Goal: Task Accomplishment & Management: Use online tool/utility

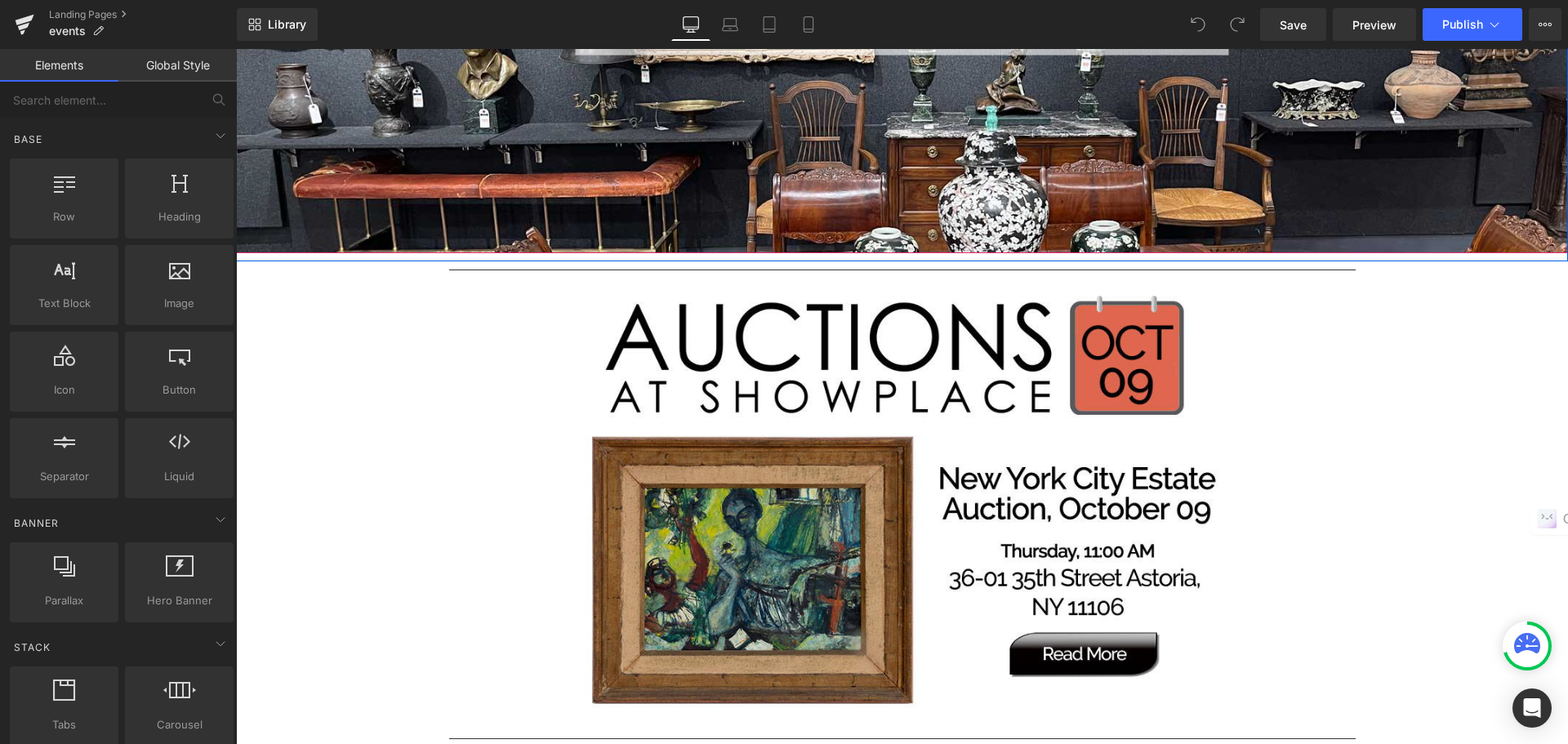
scroll to position [572, 0]
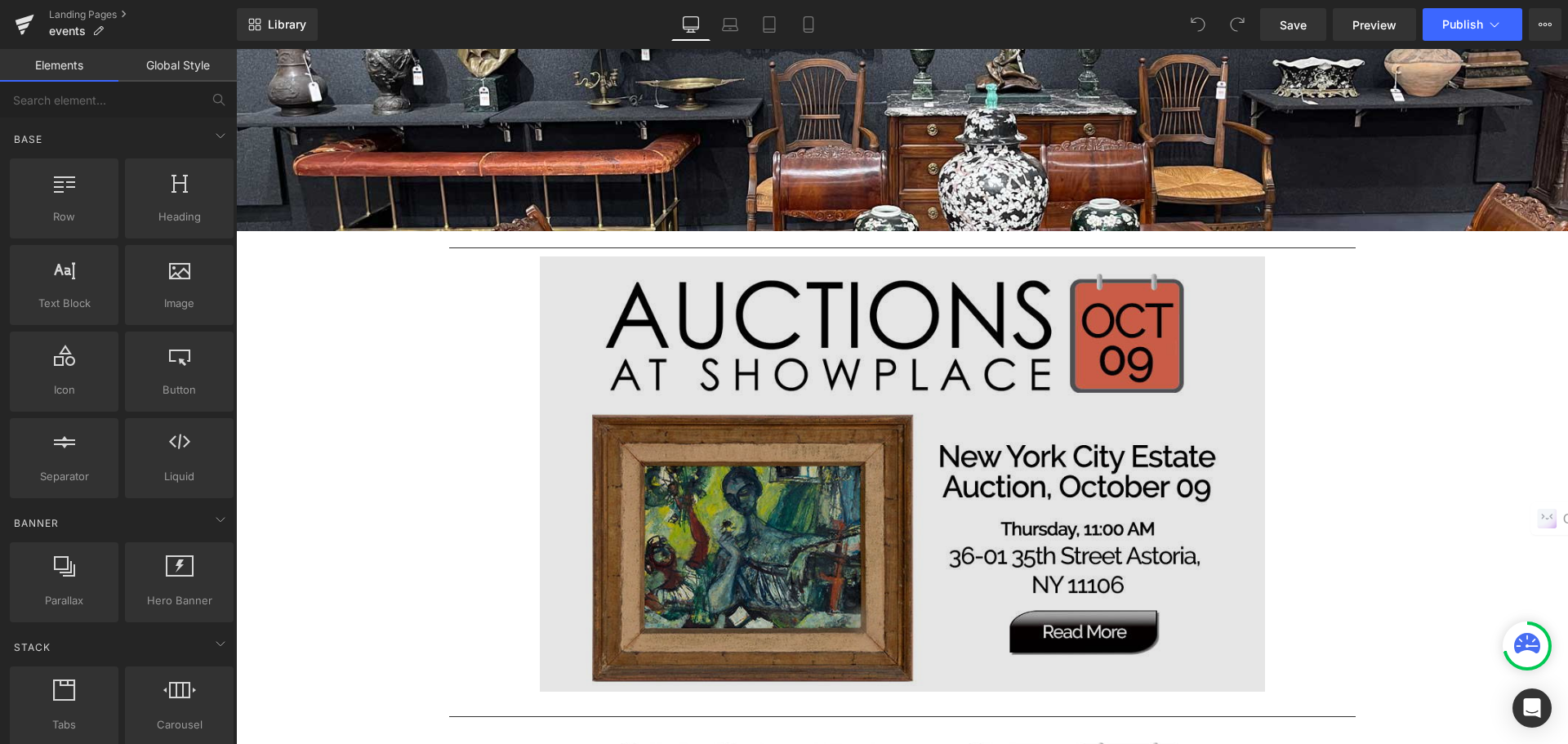
click at [1017, 401] on img at bounding box center [902, 474] width 725 height 435
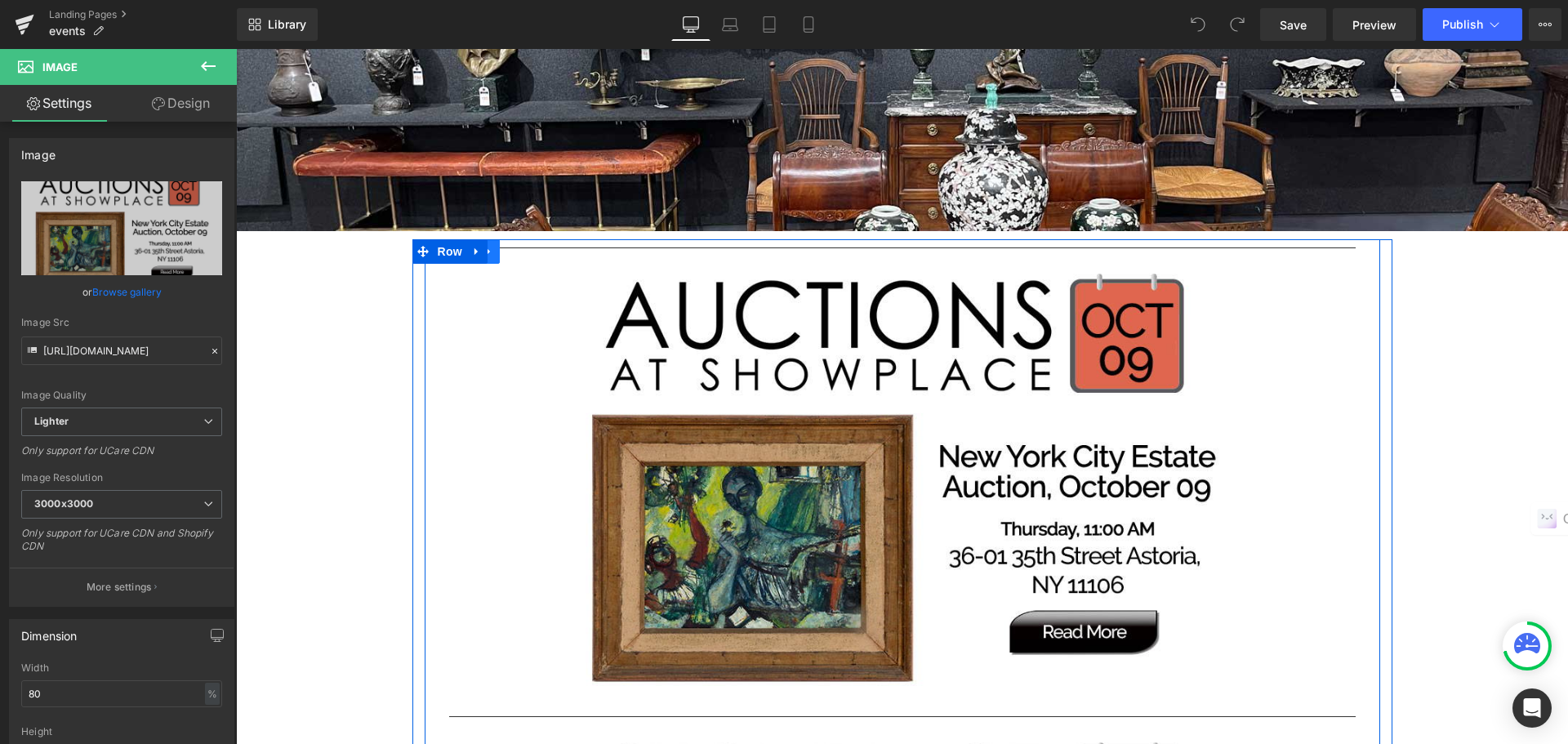
click at [484, 253] on icon at bounding box center [489, 252] width 11 height 12
click at [528, 254] on icon at bounding box center [532, 252] width 11 height 11
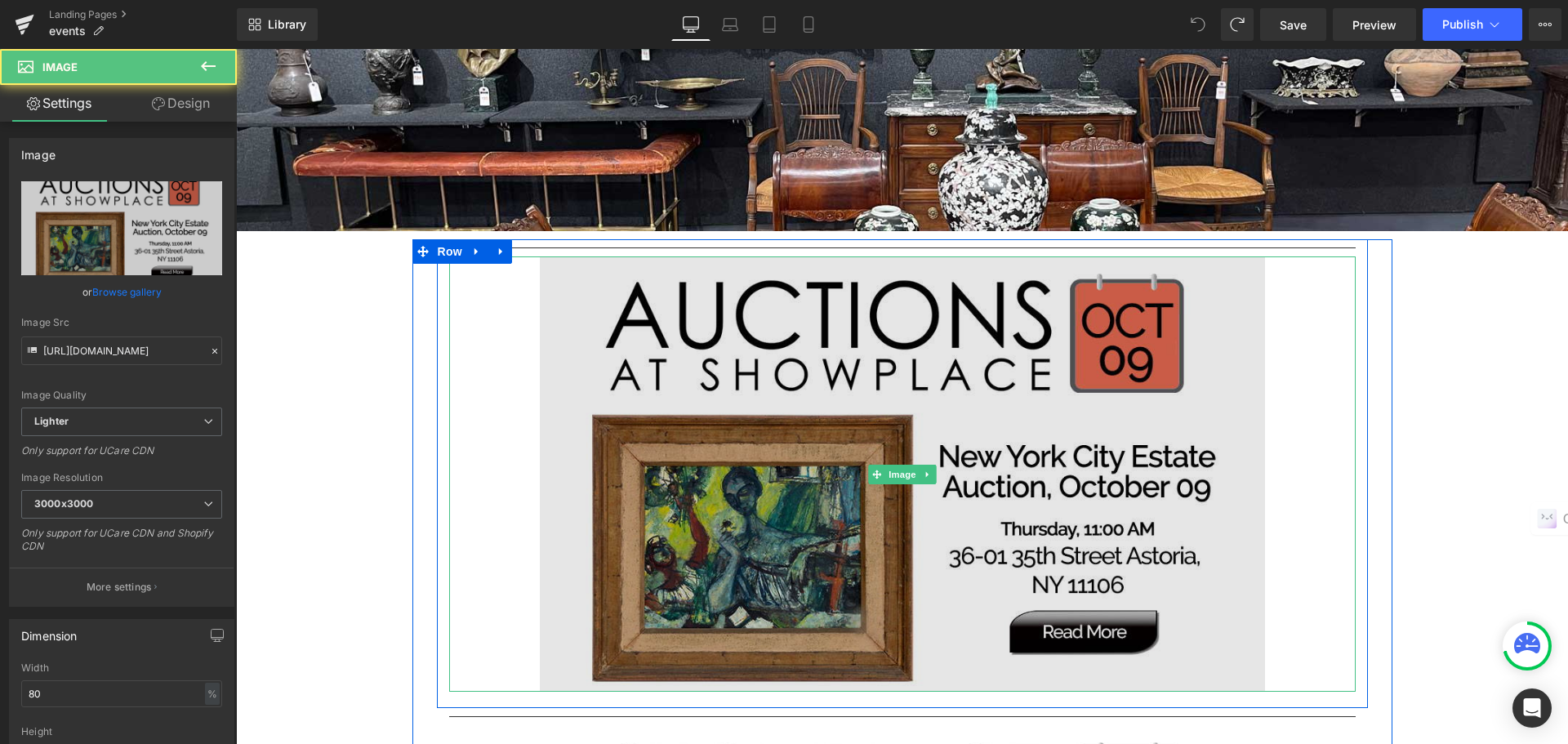
click at [842, 310] on img at bounding box center [902, 474] width 725 height 435
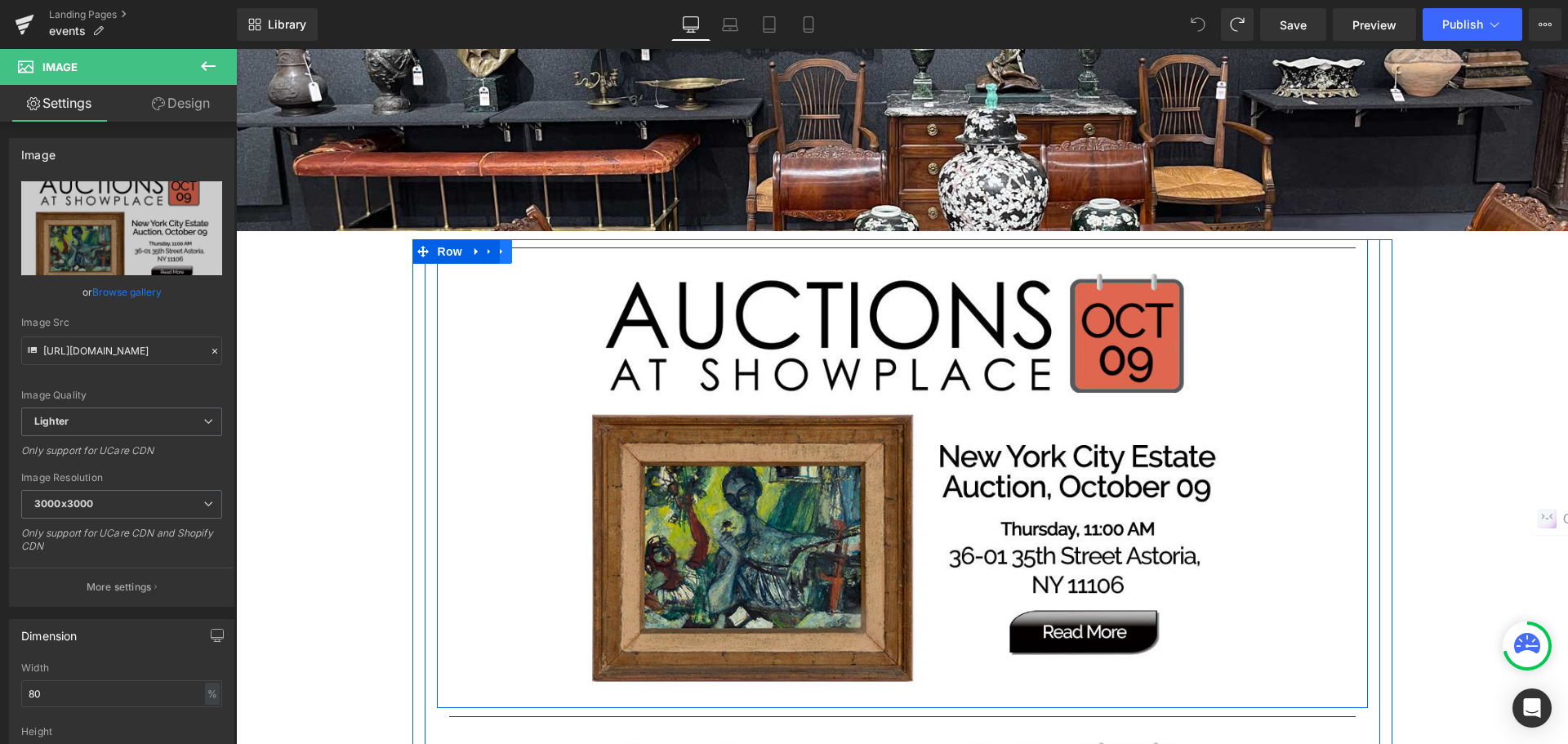
click at [498, 256] on icon at bounding box center [501, 252] width 11 height 12
click at [538, 252] on icon at bounding box center [544, 252] width 11 height 11
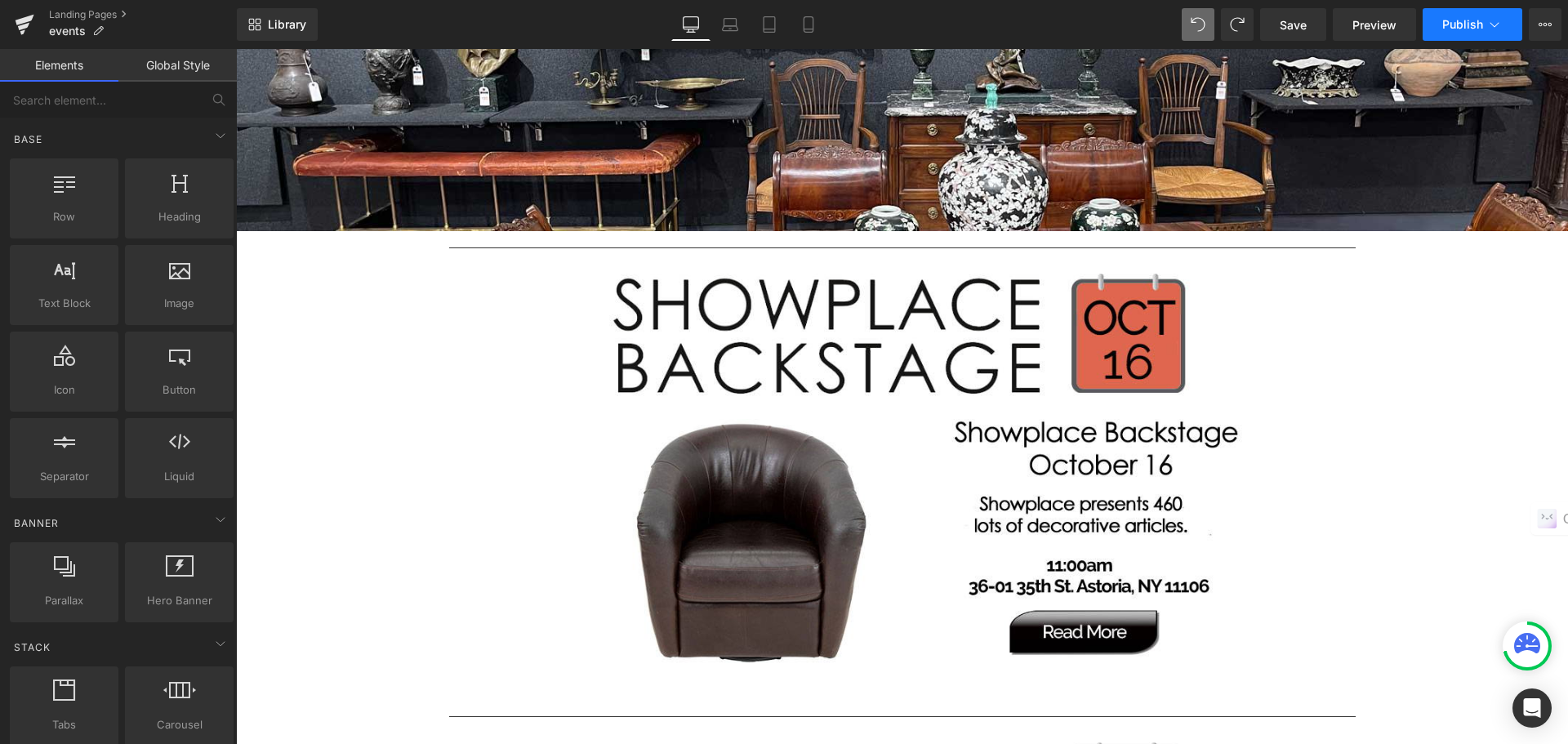
click at [1453, 25] on span "Publish" at bounding box center [1463, 25] width 41 height 13
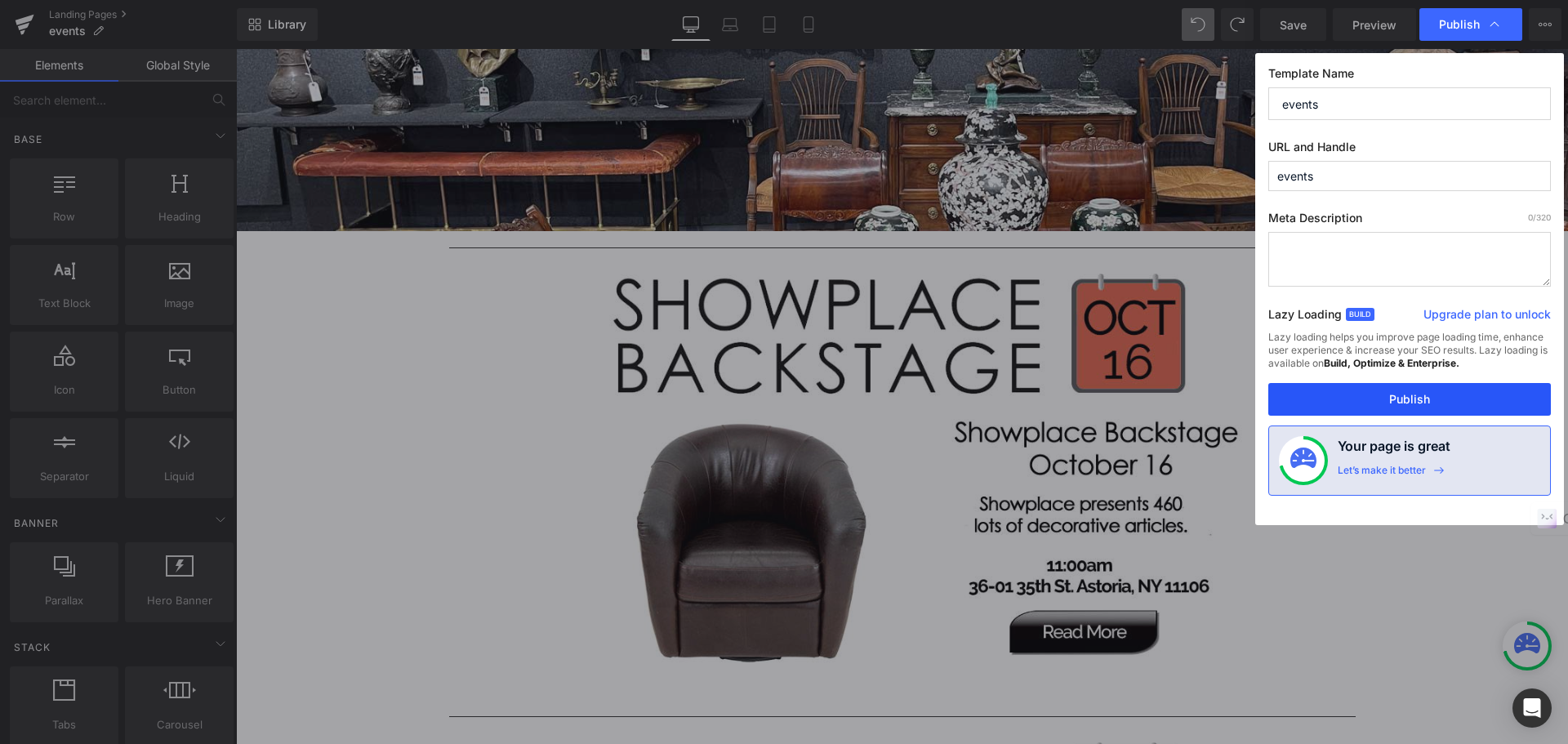
click at [1408, 396] on button "Publish" at bounding box center [1409, 400] width 283 height 33
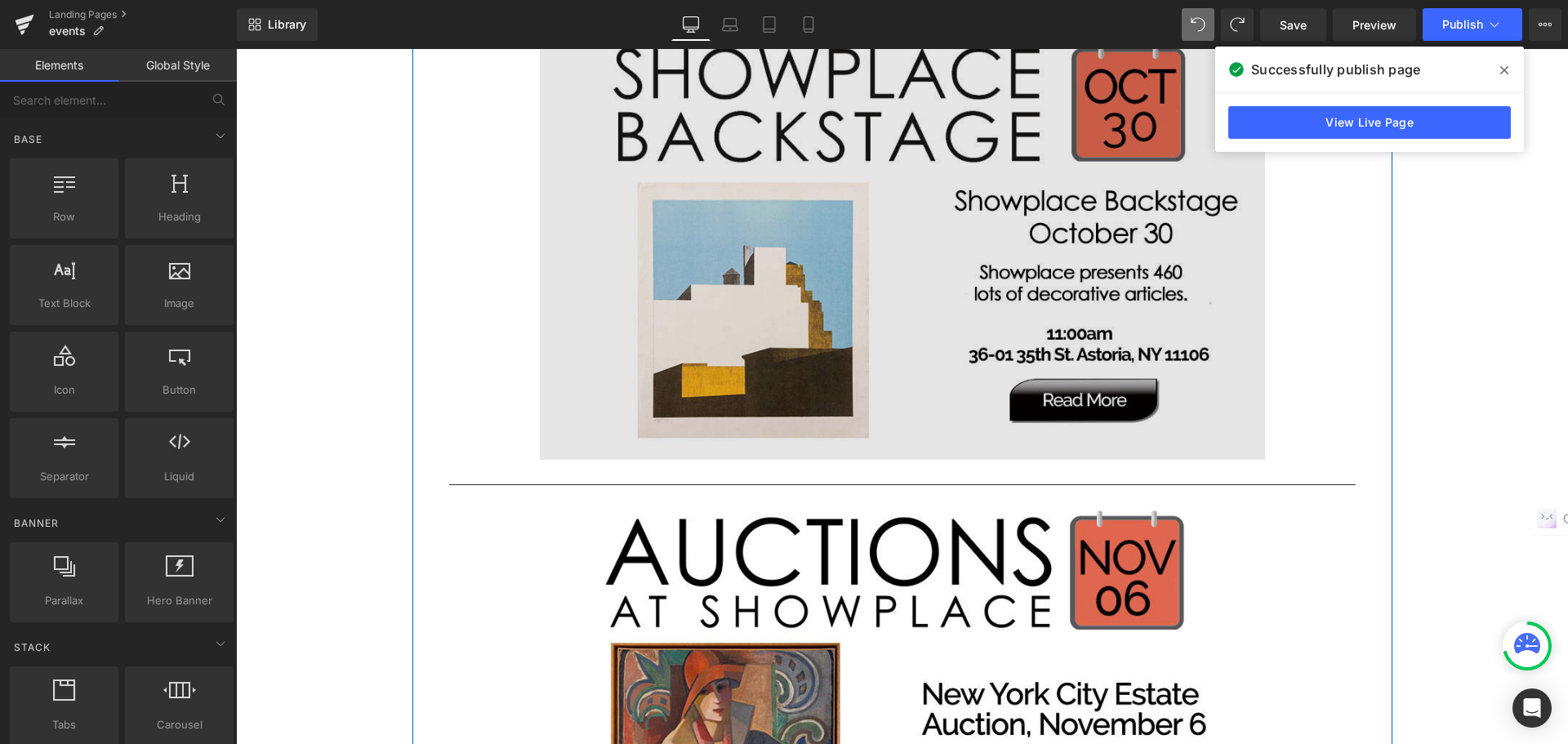
scroll to position [2206, 0]
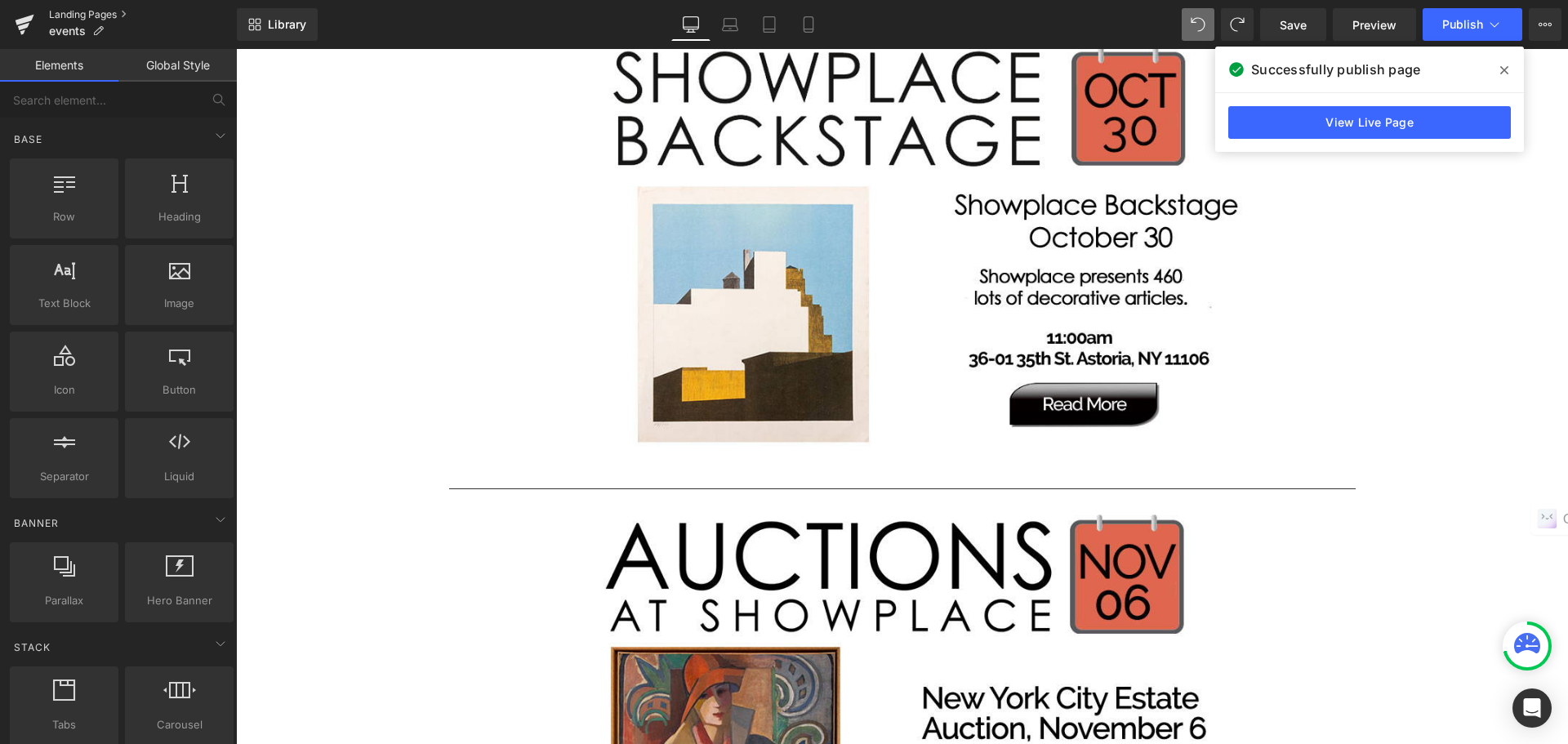
click at [85, 16] on link "Landing Pages" at bounding box center [143, 15] width 188 height 13
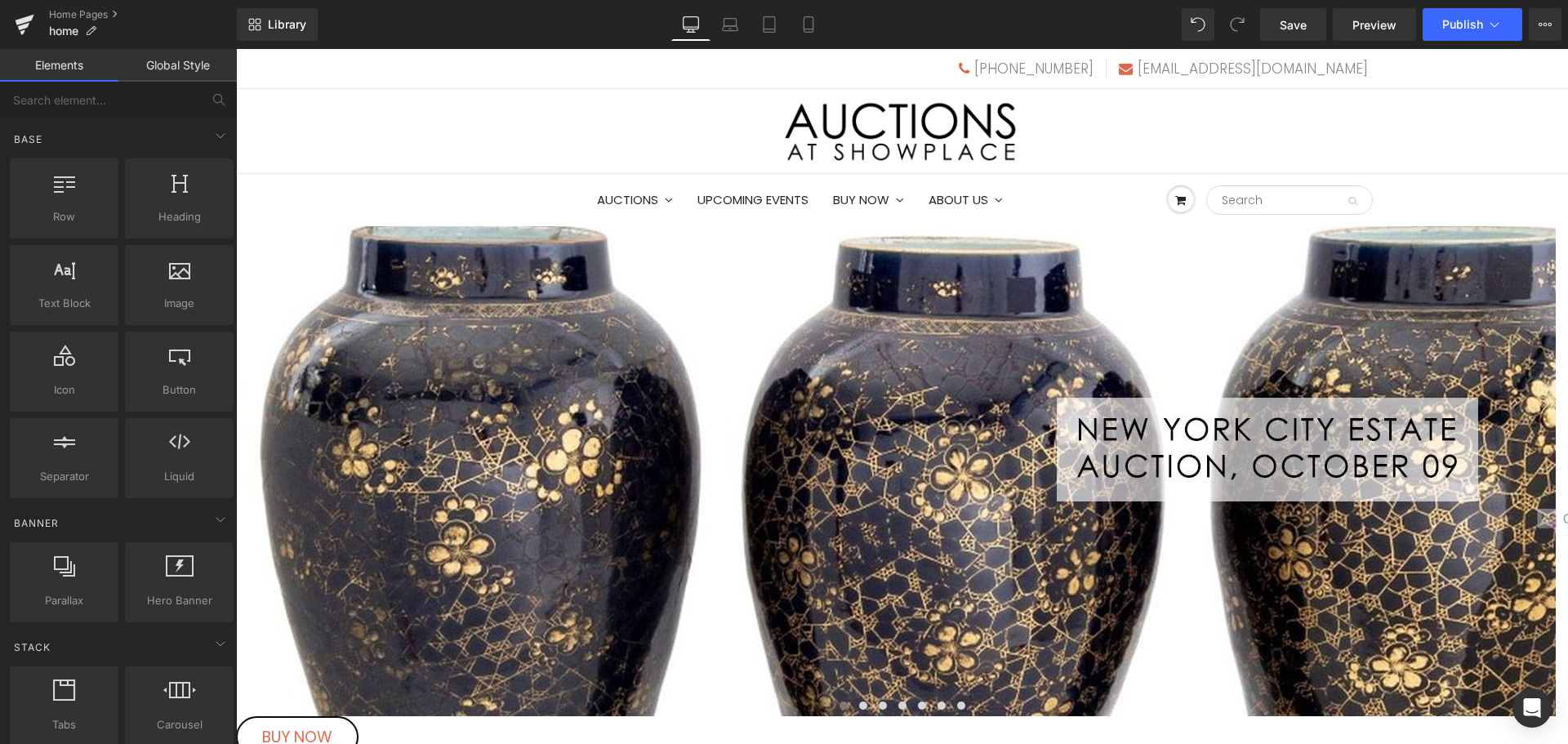
click at [236, 49] on span "Carousel" at bounding box center [236, 49] width 0 height 0
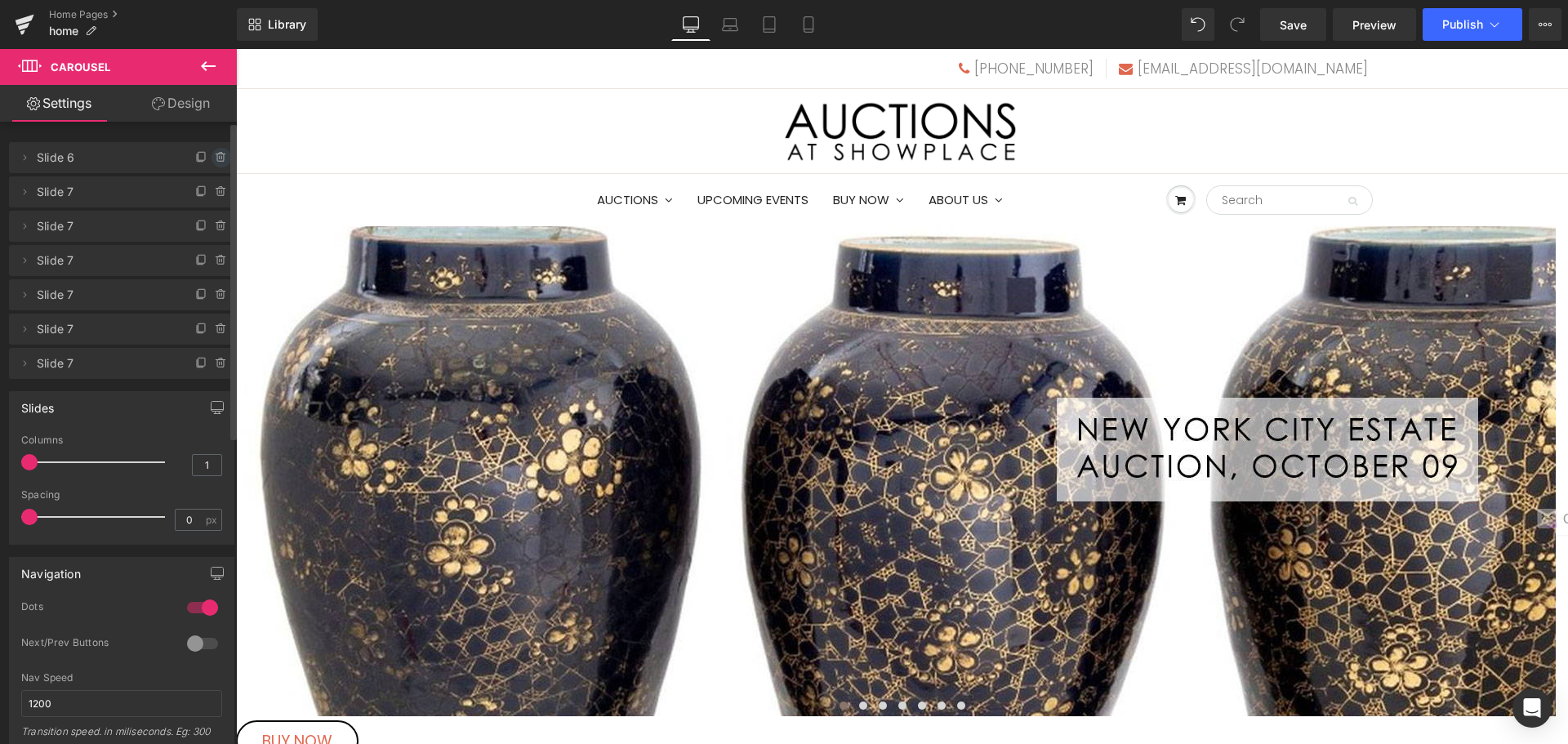
click at [216, 159] on icon at bounding box center [221, 157] width 13 height 13
click at [216, 159] on button "Delete" at bounding box center [203, 158] width 52 height 21
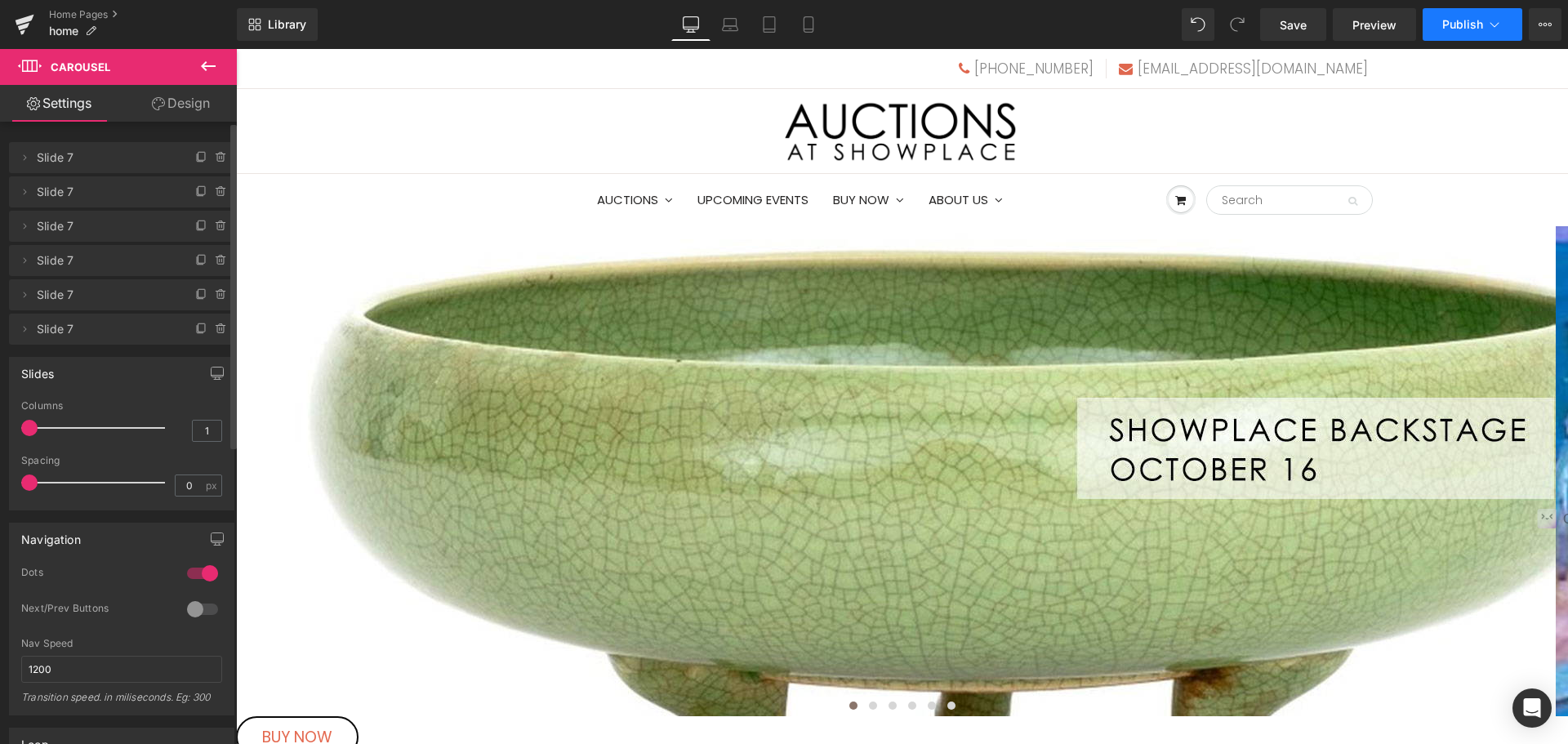
click at [1447, 23] on span "Publish" at bounding box center [1463, 25] width 41 height 13
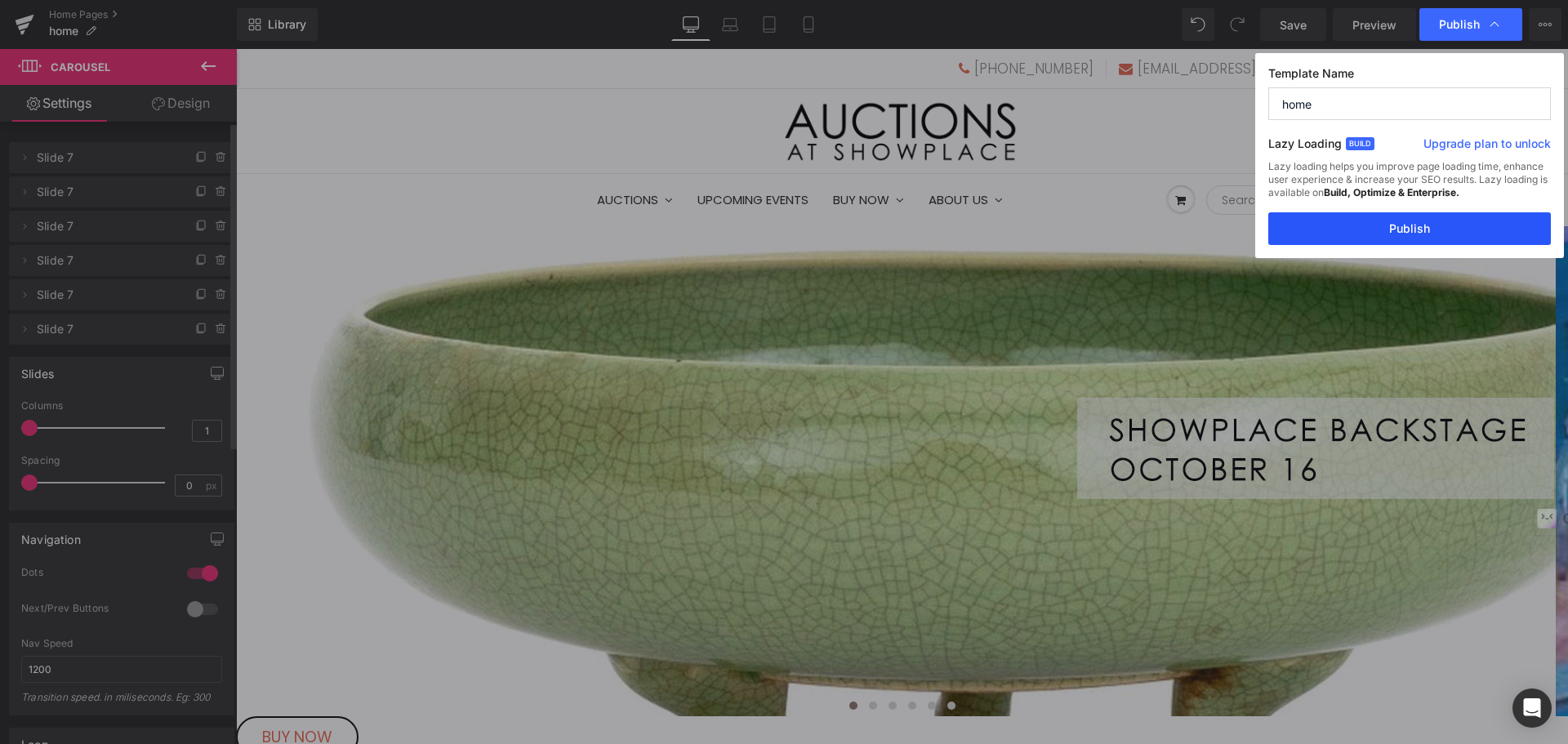
click at [1419, 220] on button "Publish" at bounding box center [1409, 229] width 283 height 33
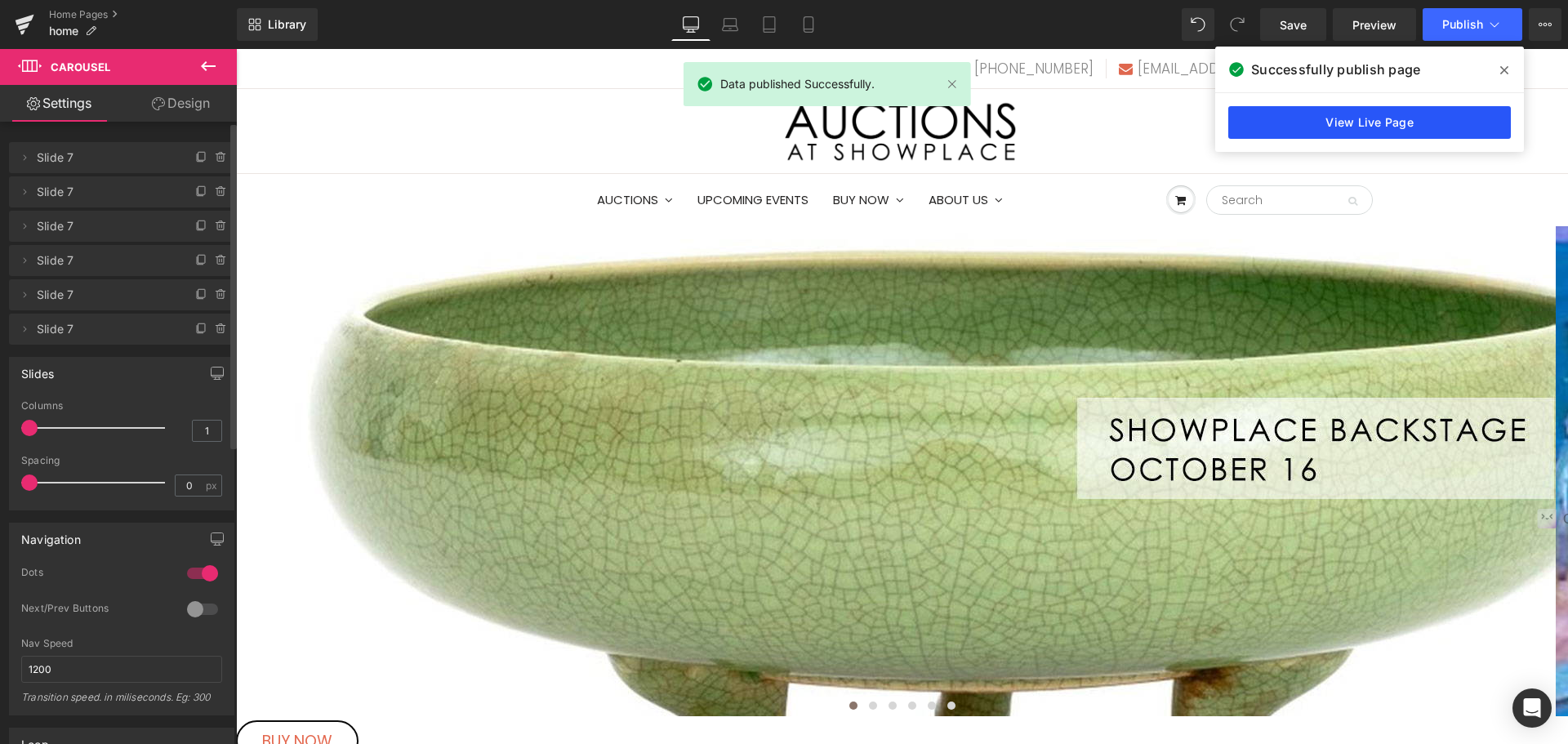
click at [1380, 119] on link "View Live Page" at bounding box center [1369, 123] width 283 height 33
